Goal: Task Accomplishment & Management: Manage account settings

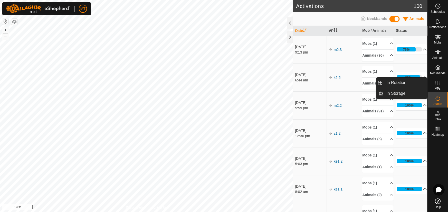
click at [438, 84] on icon at bounding box center [438, 83] width 6 height 6
click at [404, 85] on link "In Rotation" at bounding box center [405, 83] width 44 height 10
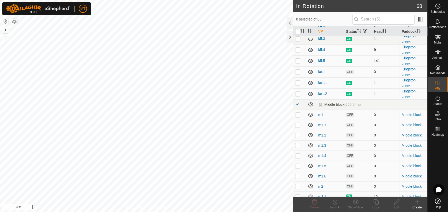
scroll to position [233, 0]
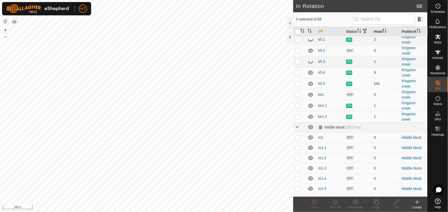
click at [297, 86] on p-checkbox at bounding box center [297, 84] width 5 height 4
checkbox input "false"
checkbox input "true"
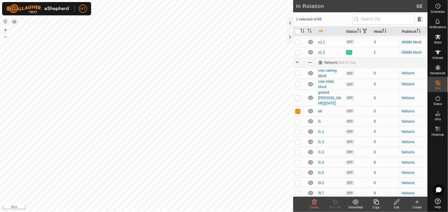
scroll to position [443, 0]
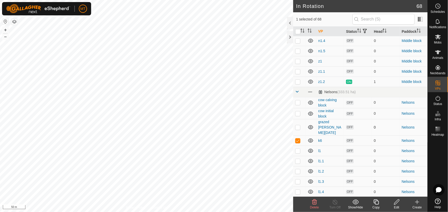
checkbox input "true"
checkbox input "false"
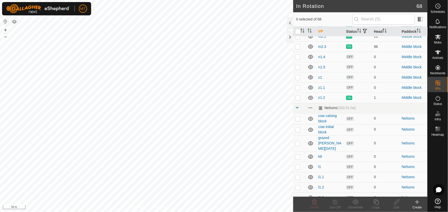
scroll to position [426, 0]
